Goal: Information Seeking & Learning: Learn about a topic

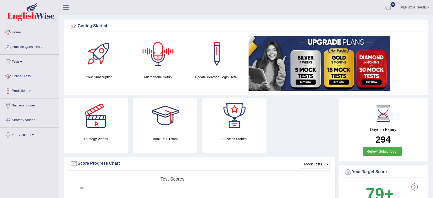
click at [27, 77] on link "Online Class" at bounding box center [29, 75] width 58 height 13
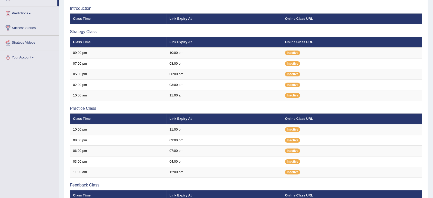
scroll to position [78, 0]
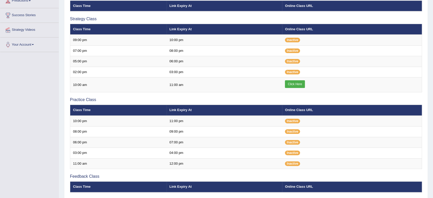
scroll to position [78, 0]
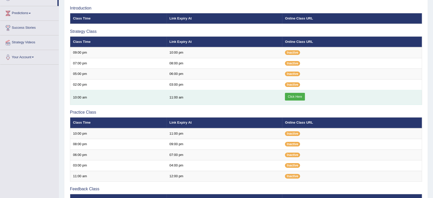
click at [290, 99] on link "Click Here" at bounding box center [295, 97] width 20 height 8
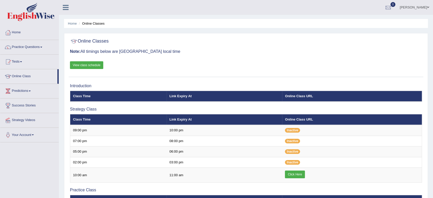
click at [28, 49] on link "Practice Questions" at bounding box center [29, 46] width 58 height 13
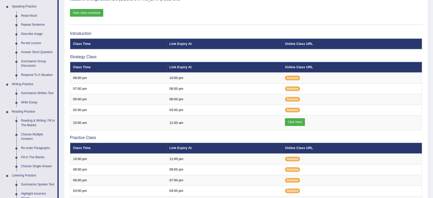
scroll to position [56, 0]
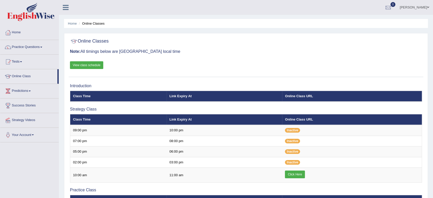
click at [19, 64] on link "Tests" at bounding box center [29, 61] width 58 height 13
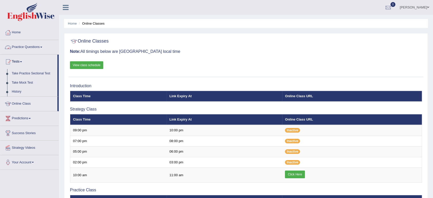
click at [27, 44] on link "Practice Questions" at bounding box center [29, 46] width 58 height 13
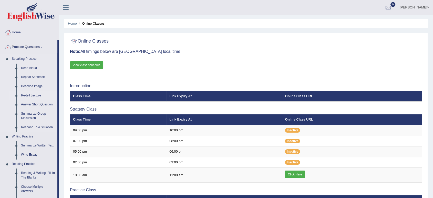
scroll to position [17, 0]
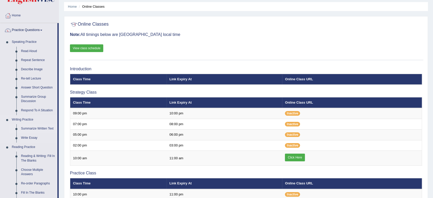
click at [37, 129] on link "Summarize Written Text" at bounding box center [38, 128] width 39 height 9
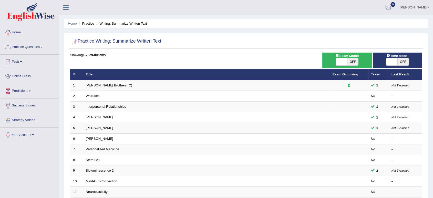
click at [20, 64] on link "Tests" at bounding box center [29, 61] width 58 height 13
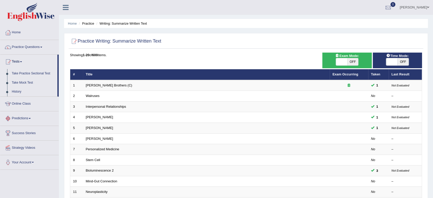
scroll to position [1, 0]
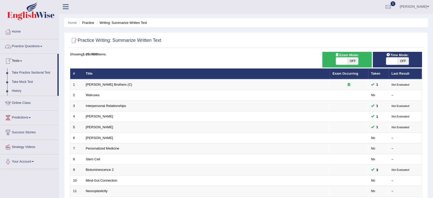
click at [15, 34] on link "Home" at bounding box center [29, 31] width 58 height 13
